Goal: Navigation & Orientation: Find specific page/section

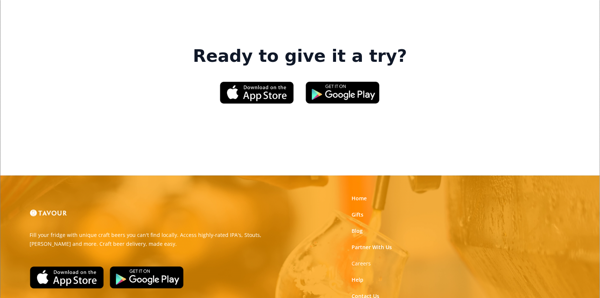
scroll to position [1148, 0]
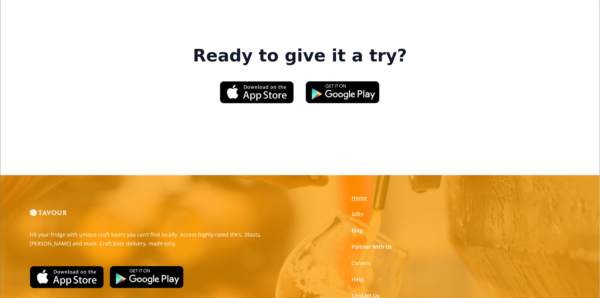
click at [359, 194] on link "Home" at bounding box center [358, 197] width 15 height 7
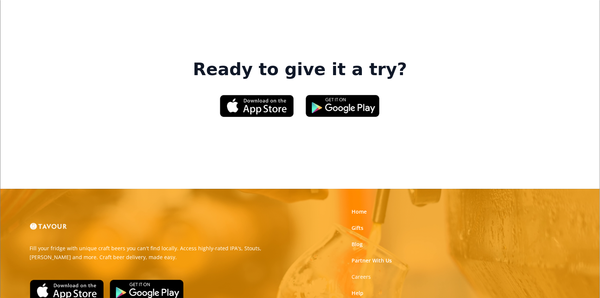
scroll to position [1181, 0]
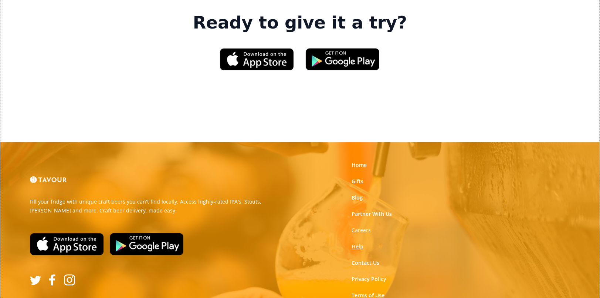
click at [357, 242] on link "Help" at bounding box center [357, 245] width 12 height 7
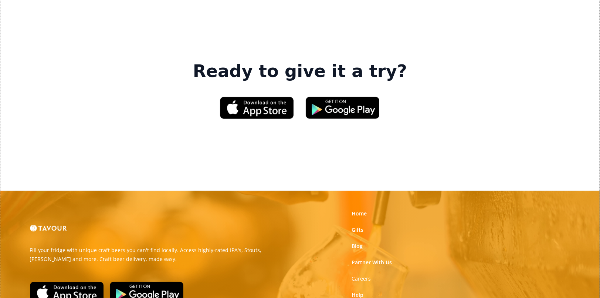
scroll to position [1181, 0]
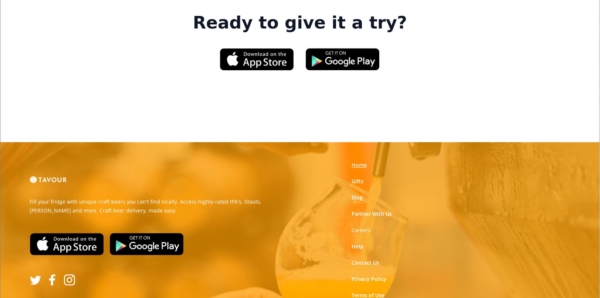
click at [356, 161] on link "Home" at bounding box center [358, 164] width 15 height 7
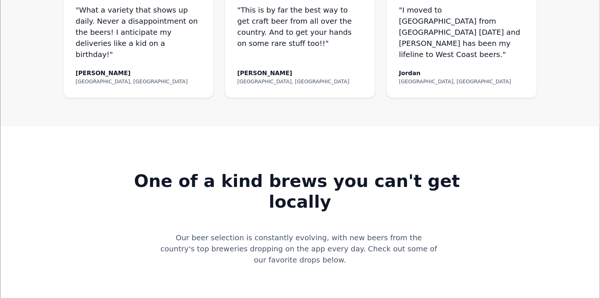
scroll to position [291, 0]
